Goal: Obtain resource: Obtain resource

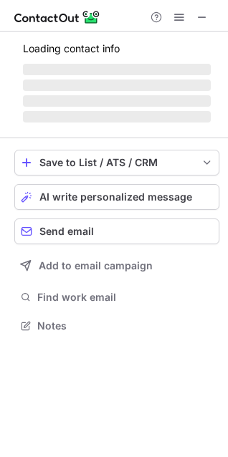
scroll to position [334, 228]
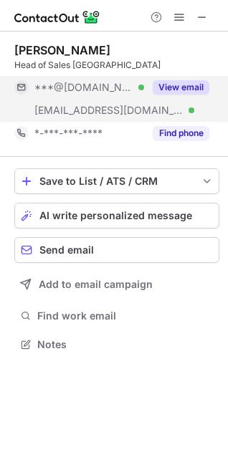
click at [186, 85] on button "View email" at bounding box center [181, 87] width 57 height 14
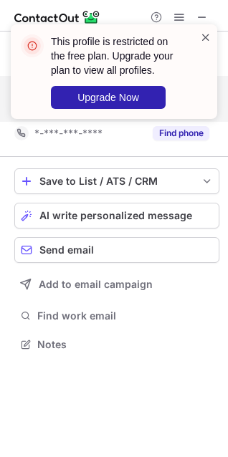
click at [201, 33] on span at bounding box center [205, 37] width 11 height 14
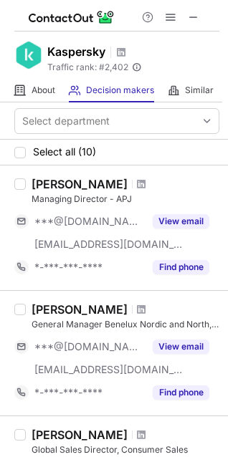
click at [203, 19] on div at bounding box center [170, 17] width 69 height 17
click at [200, 19] on button at bounding box center [193, 17] width 17 height 17
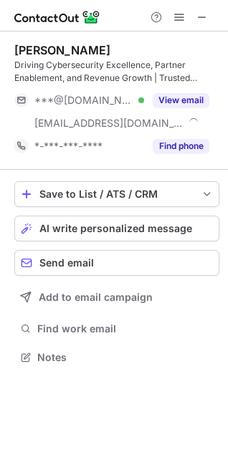
scroll to position [347, 228]
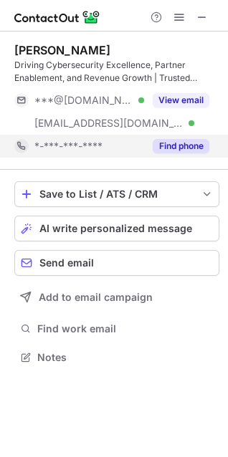
click at [166, 143] on button "Find phone" at bounding box center [181, 146] width 57 height 14
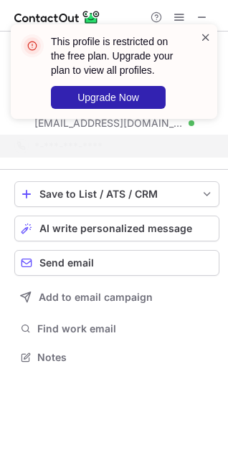
click at [206, 38] on span at bounding box center [205, 37] width 11 height 14
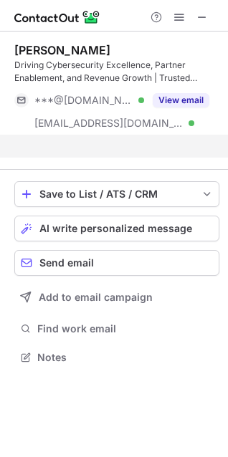
scroll to position [324, 228]
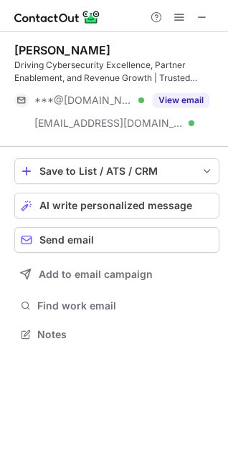
click at [188, 105] on div "This profile is restricted on the free plan. Upgrade your plan to view all prof…" at bounding box center [114, 228] width 228 height 457
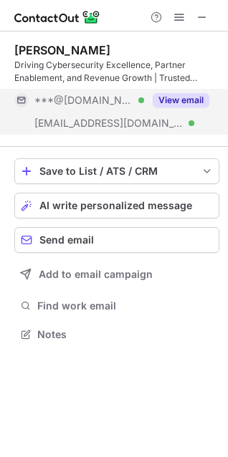
click at [181, 99] on button "View email" at bounding box center [181, 100] width 57 height 14
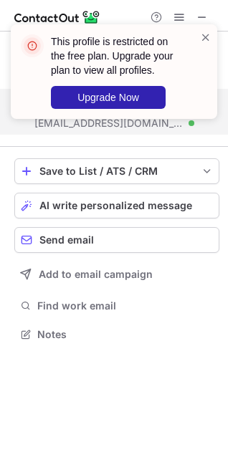
click at [196, 39] on div "This profile is restricted on the free plan. Upgrade your plan to view all prof…" at bounding box center [107, 71] width 183 height 83
click at [201, 36] on span at bounding box center [205, 37] width 11 height 14
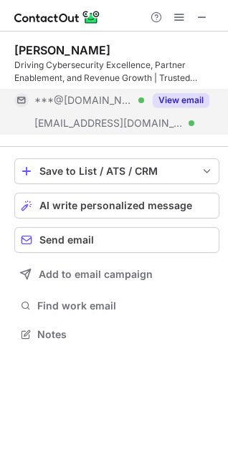
click at [194, 16] on div "This profile is restricted on the free plan. Upgrade your plan to view all prof…" at bounding box center [113, 77] width 229 height 135
click at [200, 18] on span at bounding box center [201, 16] width 11 height 11
